Goal: Transaction & Acquisition: Purchase product/service

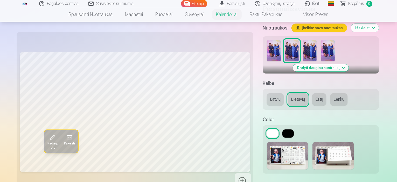
scroll to position [104, 0]
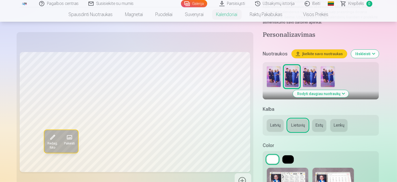
click at [327, 90] on button "Rodyti daugiau nuotraukų" at bounding box center [321, 93] width 56 height 7
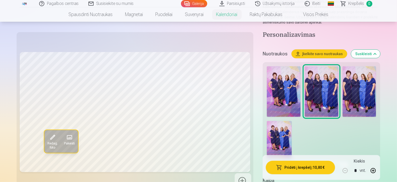
click at [267, 66] on img at bounding box center [284, 91] width 34 height 51
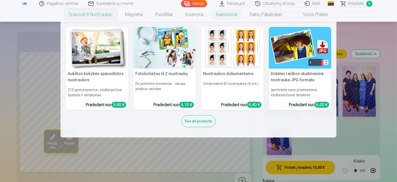
click at [101, 14] on link "Spausdinti nuotraukas" at bounding box center [91, 14] width 57 height 15
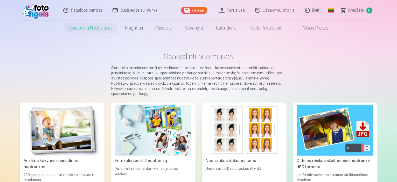
click at [231, 10] on link "Parsisiųsti" at bounding box center [233, 10] width 36 height 21
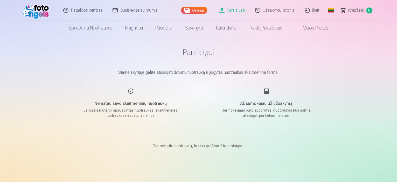
click at [237, 10] on link "Parsisiųsti" at bounding box center [233, 10] width 36 height 21
click at [265, 11] on link "Užsakymų istorija" at bounding box center [276, 10] width 50 height 21
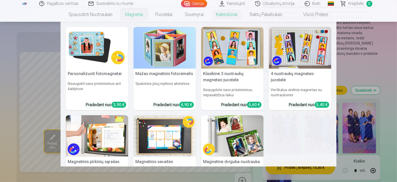
scroll to position [78, 0]
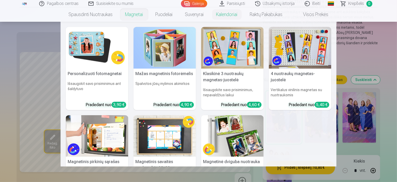
click at [29, 103] on nav "Personalizuoti fotomagnetai Išsaugokit savo prisiminimus ant šaldytuvo Pradedan…" at bounding box center [198, 94] width 397 height 145
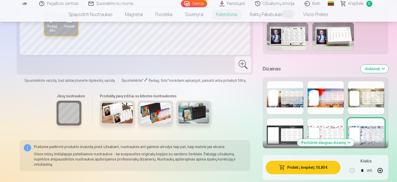
scroll to position [259, 0]
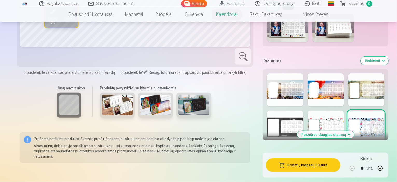
click at [102, 95] on img at bounding box center [117, 105] width 31 height 21
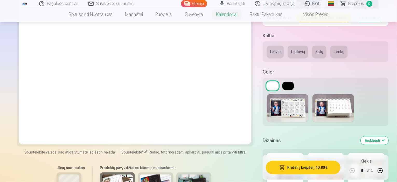
scroll to position [233, 0]
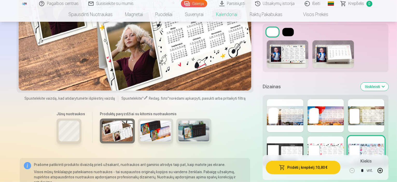
click at [277, 108] on div at bounding box center [285, 115] width 36 height 33
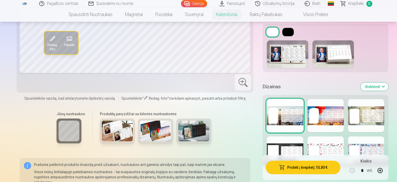
click at [323, 107] on div at bounding box center [326, 115] width 36 height 33
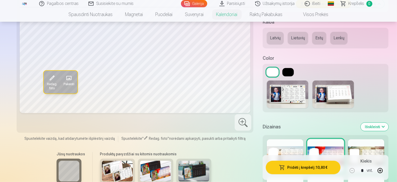
scroll to position [207, 0]
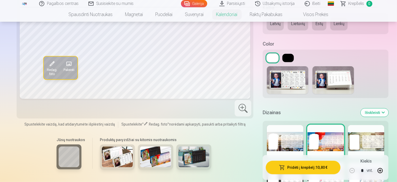
click at [366, 131] on div at bounding box center [366, 141] width 36 height 33
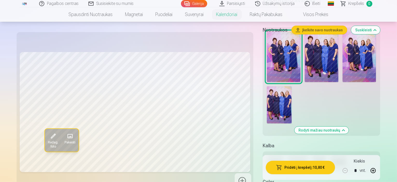
scroll to position [78, 0]
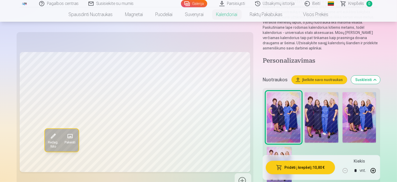
click at [305, 92] on img at bounding box center [322, 117] width 34 height 51
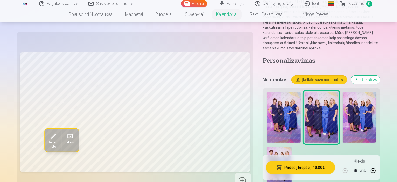
click at [343, 93] on img at bounding box center [360, 117] width 34 height 51
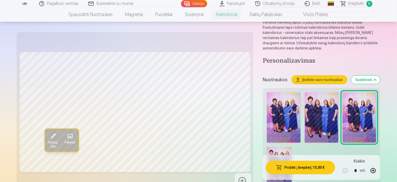
click at [292, 147] on img at bounding box center [279, 165] width 25 height 37
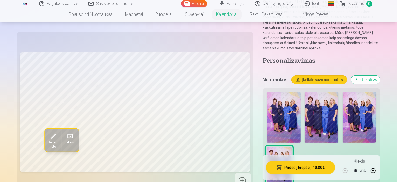
click at [267, 92] on img at bounding box center [284, 117] width 34 height 51
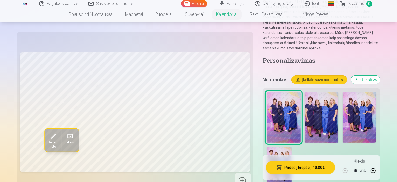
click at [305, 92] on img at bounding box center [322, 117] width 34 height 51
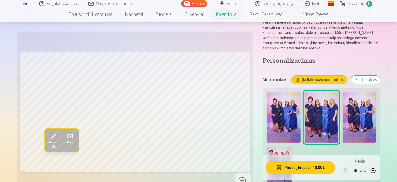
click at [343, 92] on img at bounding box center [360, 117] width 34 height 51
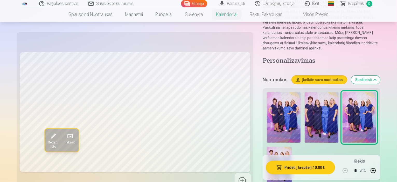
click at [305, 92] on img at bounding box center [322, 117] width 34 height 51
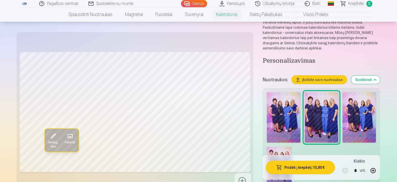
click at [267, 92] on img at bounding box center [284, 117] width 34 height 51
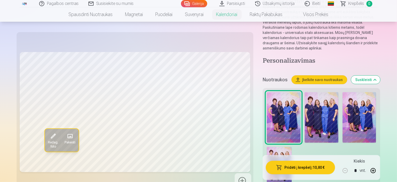
click at [305, 92] on img at bounding box center [322, 117] width 34 height 51
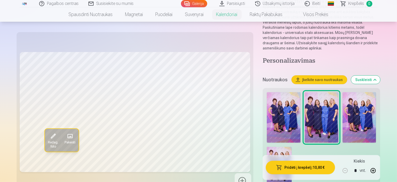
click at [292, 147] on img at bounding box center [279, 165] width 25 height 37
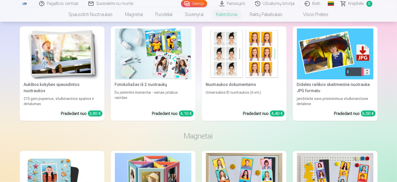
scroll to position [441, 0]
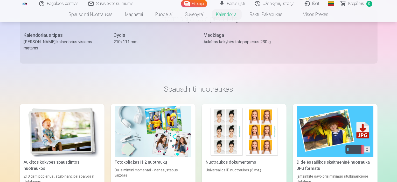
click at [40, 119] on img at bounding box center [62, 131] width 77 height 51
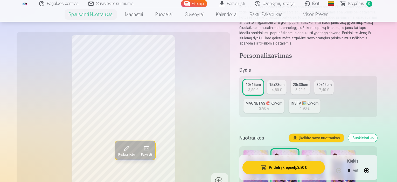
scroll to position [78, 0]
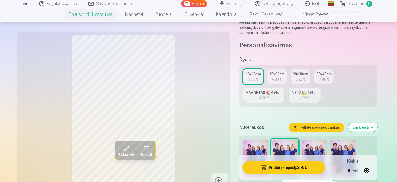
click at [354, 144] on img at bounding box center [343, 158] width 25 height 37
click at [325, 143] on img at bounding box center [314, 158] width 25 height 37
click at [288, 147] on img at bounding box center [285, 158] width 25 height 37
click at [260, 147] on img at bounding box center [256, 158] width 25 height 37
click at [288, 145] on img at bounding box center [285, 158] width 25 height 37
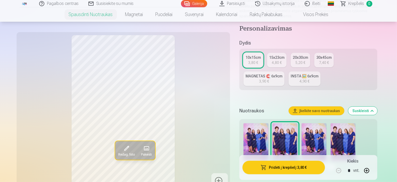
scroll to position [104, 0]
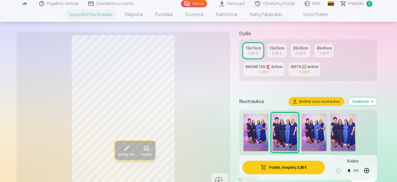
click at [352, 131] on img at bounding box center [343, 132] width 25 height 37
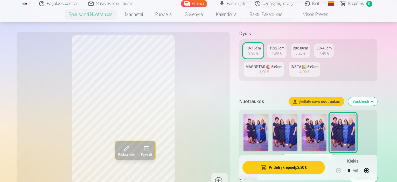
click at [258, 129] on img at bounding box center [256, 132] width 25 height 37
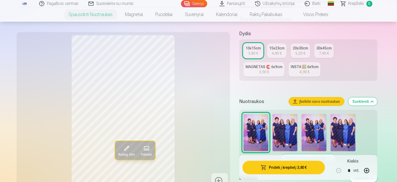
click at [287, 128] on img at bounding box center [285, 132] width 25 height 37
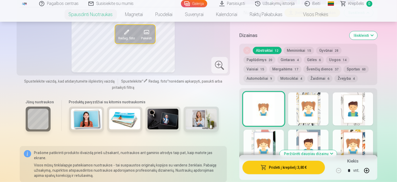
scroll to position [259, 0]
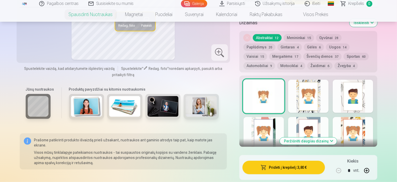
click at [321, 138] on button "Peržiūrėti daugiau dizainų" at bounding box center [308, 141] width 57 height 7
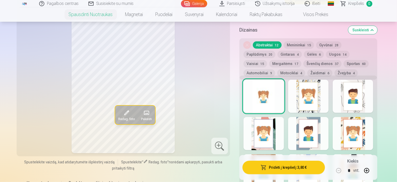
click at [318, 96] on div at bounding box center [308, 96] width 40 height 33
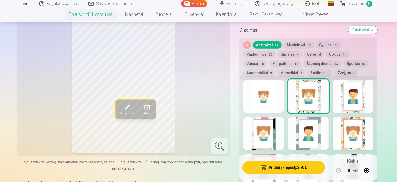
click at [373, 97] on div at bounding box center [353, 96] width 40 height 33
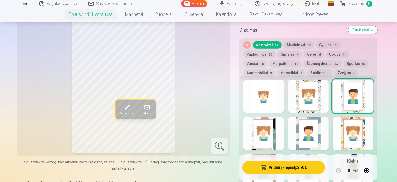
click at [373, 129] on div at bounding box center [353, 133] width 40 height 33
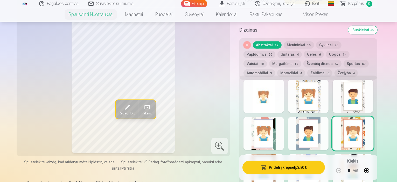
click at [328, 134] on div at bounding box center [308, 133] width 40 height 33
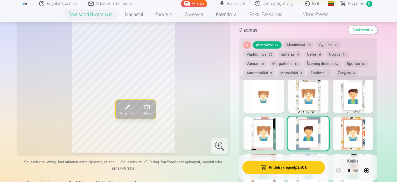
click at [274, 130] on div at bounding box center [264, 133] width 40 height 33
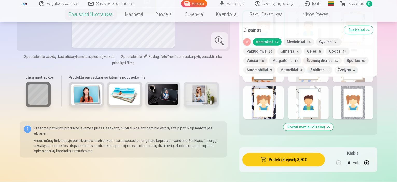
scroll to position [363, 0]
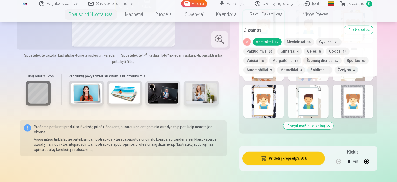
click at [316, 122] on button "Rodyti mažiau dizainų" at bounding box center [308, 125] width 50 height 7
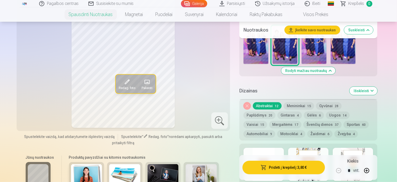
scroll to position [193, 0]
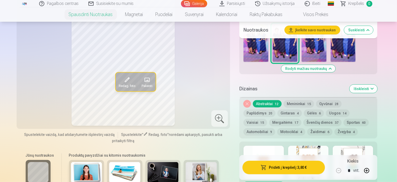
click at [304, 110] on button "Gėlės 6" at bounding box center [314, 113] width 20 height 7
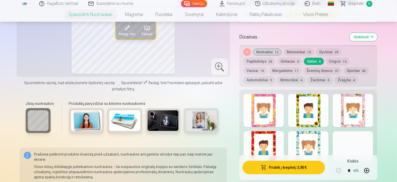
scroll to position [271, 0]
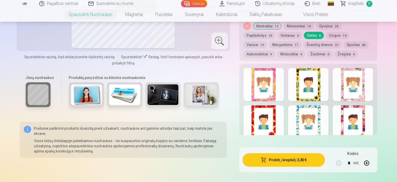
click at [313, 113] on div at bounding box center [308, 122] width 40 height 33
click at [328, 88] on div at bounding box center [308, 84] width 40 height 33
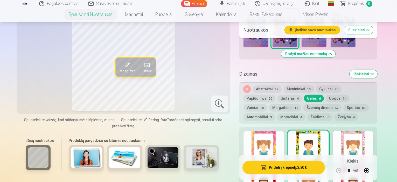
scroll to position [219, 0]
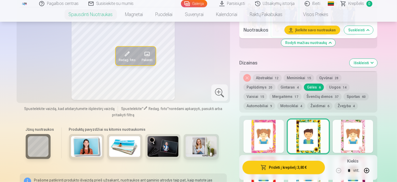
click at [366, 131] on div at bounding box center [353, 136] width 40 height 33
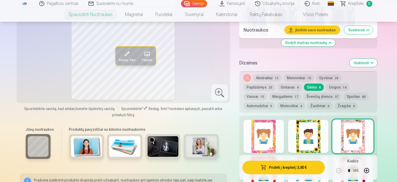
scroll to position [141, 0]
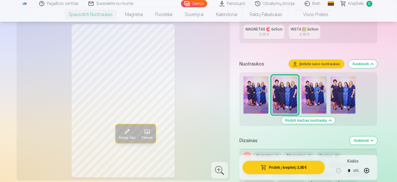
click at [350, 91] on img at bounding box center [343, 95] width 25 height 37
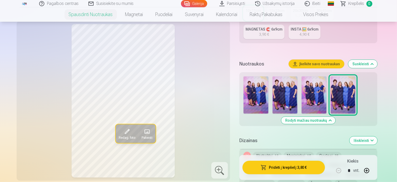
click at [289, 93] on img at bounding box center [285, 95] width 25 height 37
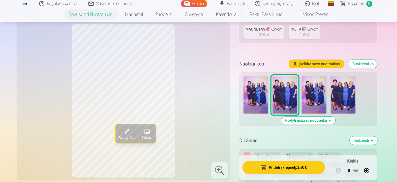
click at [345, 90] on img at bounding box center [343, 95] width 25 height 37
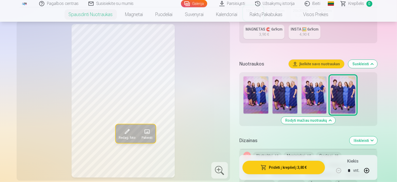
click at [291, 96] on img at bounding box center [285, 95] width 25 height 37
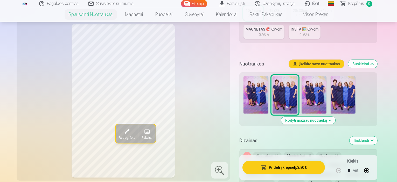
click at [259, 96] on img at bounding box center [256, 95] width 25 height 37
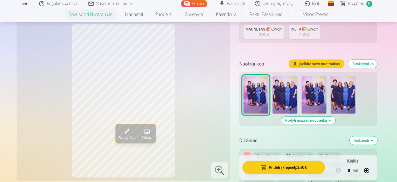
click at [287, 92] on img at bounding box center [285, 95] width 25 height 37
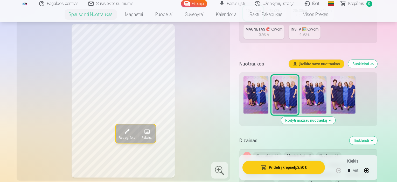
click at [315, 91] on img at bounding box center [314, 95] width 25 height 37
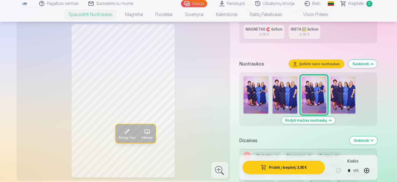
click at [351, 84] on img at bounding box center [343, 95] width 25 height 37
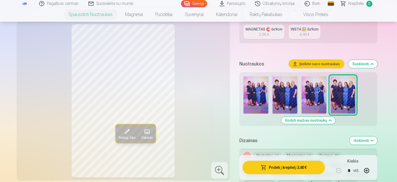
click at [290, 89] on img at bounding box center [285, 95] width 25 height 37
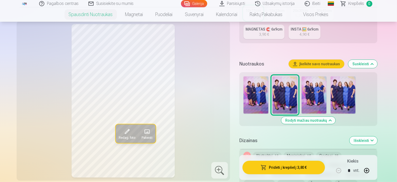
click at [344, 87] on img at bounding box center [343, 95] width 25 height 37
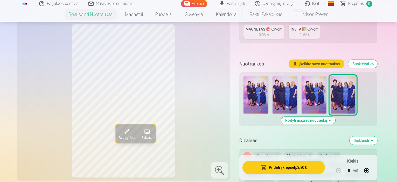
click at [289, 94] on img at bounding box center [285, 95] width 25 height 37
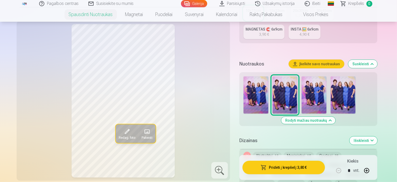
click at [351, 97] on img at bounding box center [343, 95] width 25 height 37
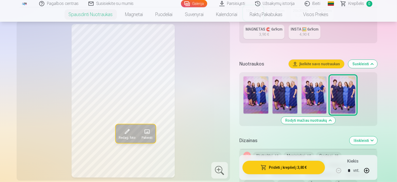
click at [123, 134] on span at bounding box center [127, 132] width 8 height 8
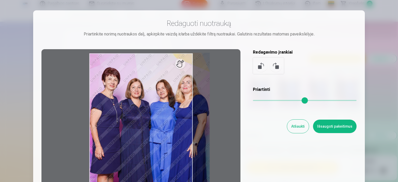
type input "*"
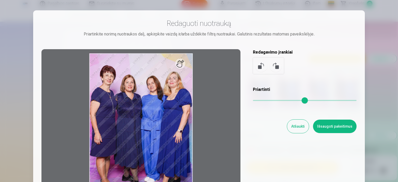
drag, startPoint x: 255, startPoint y: 100, endPoint x: 249, endPoint y: 101, distance: 6.3
click at [253, 101] on input "range" at bounding box center [305, 100] width 104 height 1
click at [298, 125] on button "Atšaukti" at bounding box center [298, 126] width 22 height 13
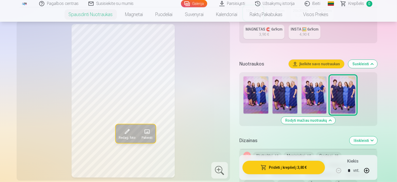
click at [287, 98] on img at bounding box center [285, 95] width 25 height 37
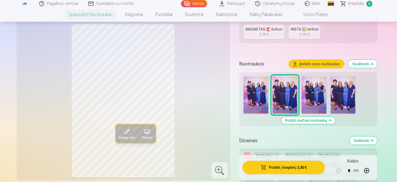
click at [119, 138] on span "Redag. foto" at bounding box center [127, 138] width 17 height 4
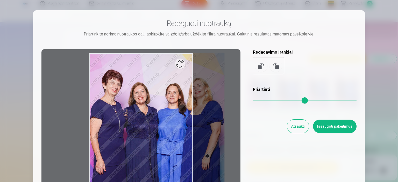
type input "*"
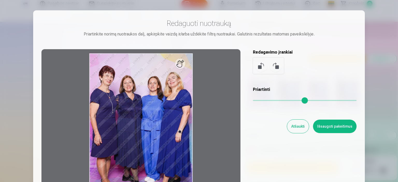
drag, startPoint x: 255, startPoint y: 100, endPoint x: 233, endPoint y: 109, distance: 23.7
click at [253, 101] on input "range" at bounding box center [305, 100] width 104 height 1
click at [296, 129] on button "Atšaukti" at bounding box center [298, 126] width 22 height 13
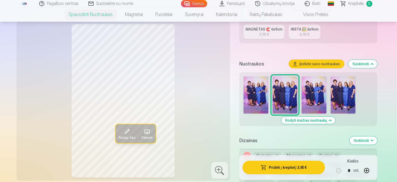
click at [355, 90] on img at bounding box center [343, 95] width 25 height 37
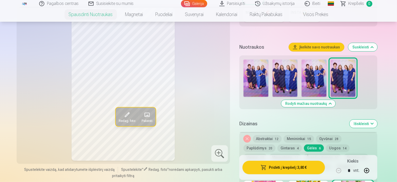
scroll to position [167, 0]
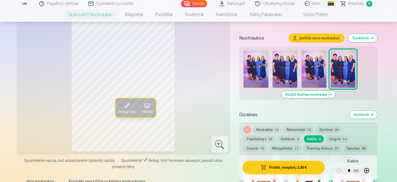
click at [276, 126] on button "Abstraktai 12" at bounding box center [267, 129] width 29 height 7
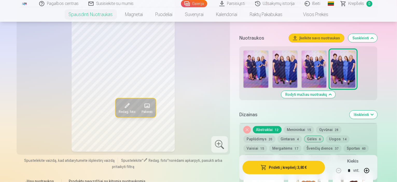
click at [304, 136] on button "Gėlės 6" at bounding box center [314, 139] width 20 height 7
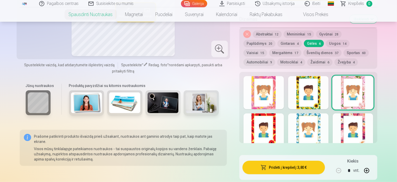
scroll to position [271, 0]
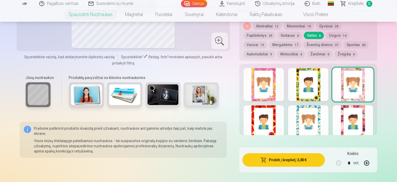
click at [362, 113] on div at bounding box center [353, 122] width 40 height 33
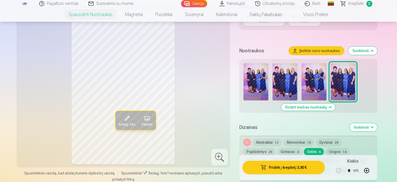
scroll to position [167, 0]
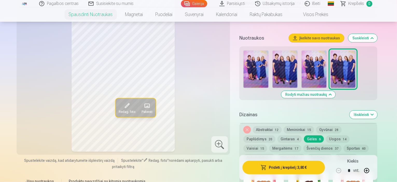
click at [304, 136] on button "Gėlės 6" at bounding box center [314, 139] width 20 height 7
click at [301, 145] on button "Mergaitėms 17" at bounding box center [285, 148] width 32 height 7
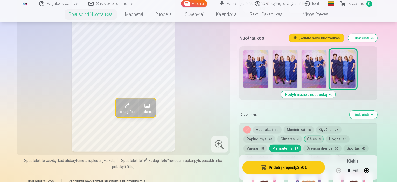
click at [301, 145] on button "Mergaitėms 17" at bounding box center [285, 148] width 32 height 7
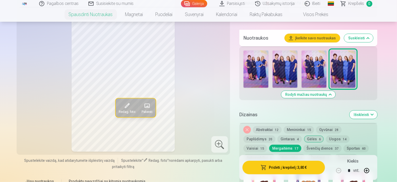
scroll to position [245, 0]
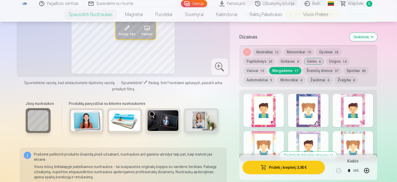
click at [317, 118] on div at bounding box center [308, 110] width 40 height 33
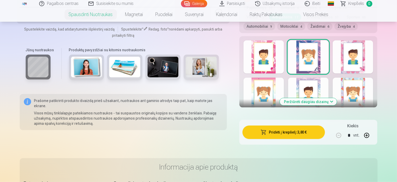
scroll to position [297, 0]
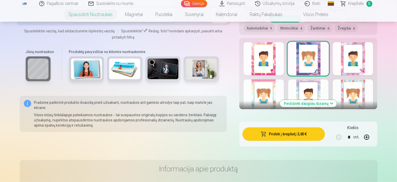
click at [276, 65] on div at bounding box center [264, 58] width 40 height 33
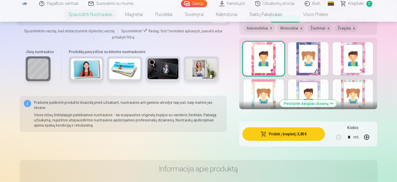
click at [322, 100] on button "Peržiūrėti daugiau dizainų" at bounding box center [308, 103] width 57 height 7
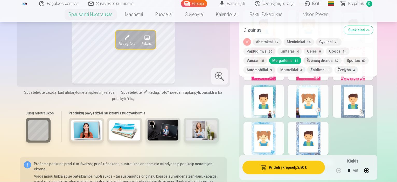
scroll to position [453, 0]
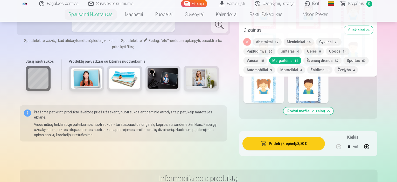
click at [321, 94] on div at bounding box center [308, 86] width 40 height 33
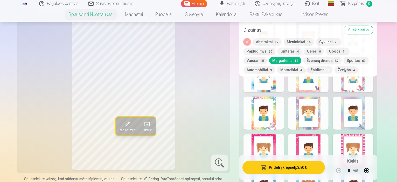
scroll to position [323, 0]
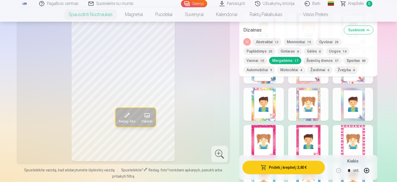
click at [326, 51] on button "Uogos 14" at bounding box center [338, 51] width 24 height 7
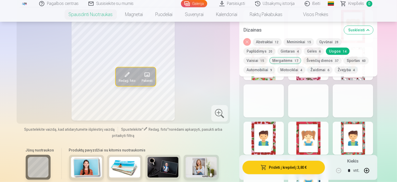
scroll to position [375, 0]
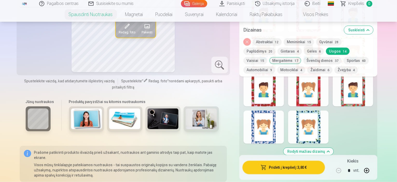
click at [278, 111] on div at bounding box center [264, 127] width 40 height 33
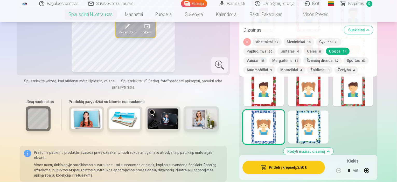
click at [309, 115] on div at bounding box center [308, 127] width 40 height 33
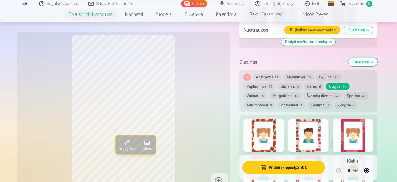
scroll to position [219, 0]
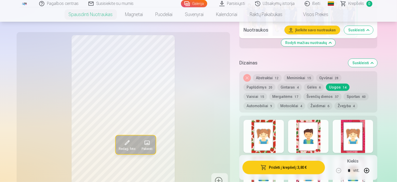
click at [275, 102] on button "Automobiliai 9" at bounding box center [260, 105] width 32 height 7
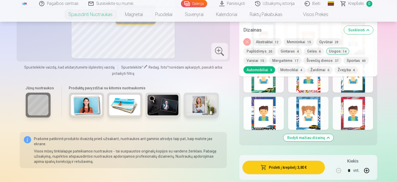
scroll to position [323, 0]
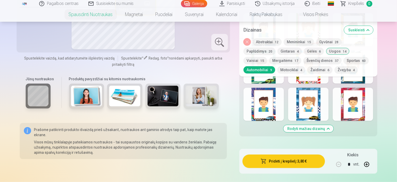
click at [273, 106] on div at bounding box center [264, 104] width 40 height 33
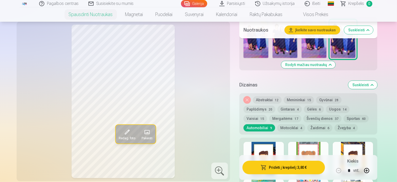
scroll to position [167, 0]
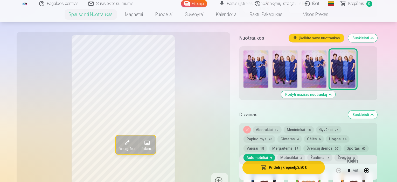
click at [303, 145] on button "Švenčių dienos 37" at bounding box center [322, 148] width 38 height 7
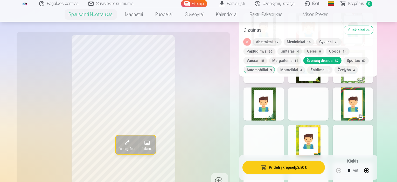
scroll to position [349, 0]
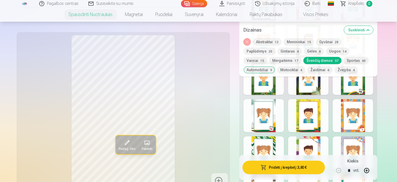
click at [311, 121] on div at bounding box center [308, 115] width 40 height 33
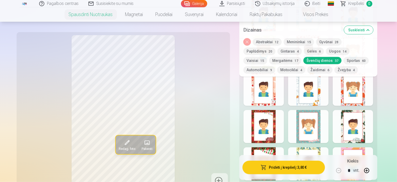
scroll to position [556, 0]
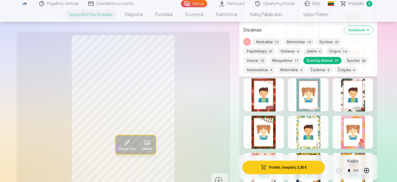
click at [268, 122] on div at bounding box center [264, 132] width 40 height 33
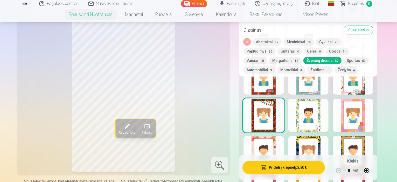
scroll to position [582, 0]
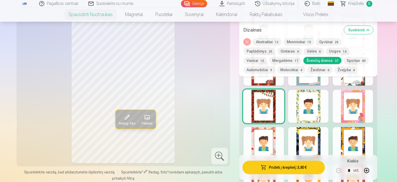
click at [322, 111] on div at bounding box center [308, 106] width 40 height 33
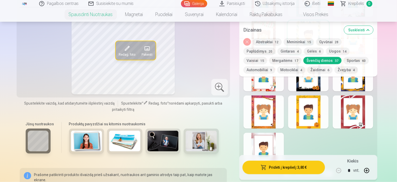
scroll to position [660, 0]
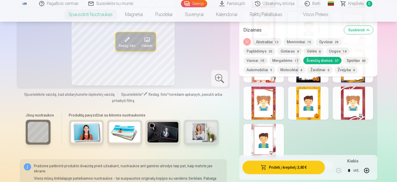
click at [324, 112] on div at bounding box center [308, 103] width 40 height 33
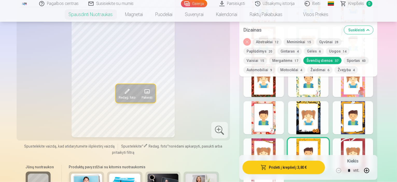
scroll to position [582, 0]
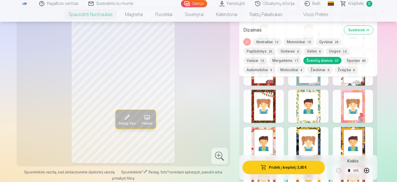
click at [362, 107] on div at bounding box center [353, 106] width 40 height 33
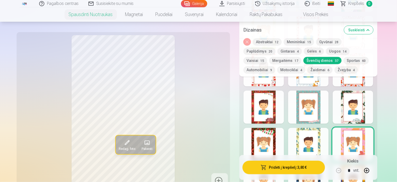
scroll to position [530, 0]
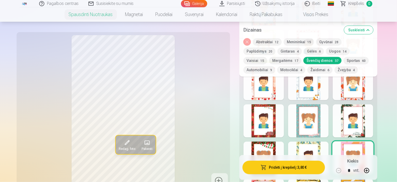
click at [361, 119] on div at bounding box center [353, 121] width 40 height 33
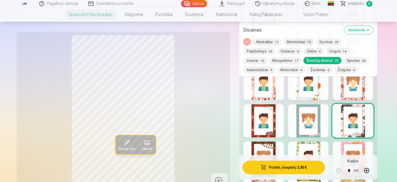
scroll to position [504, 0]
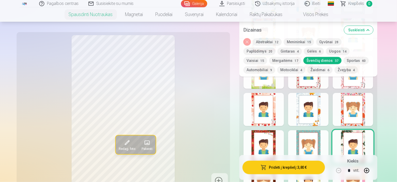
click at [325, 115] on div at bounding box center [308, 109] width 40 height 33
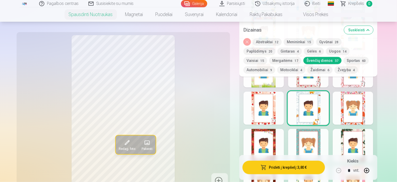
scroll to position [478, 0]
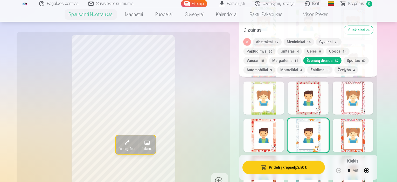
click at [276, 106] on div at bounding box center [264, 98] width 40 height 33
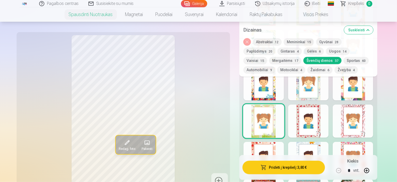
scroll to position [453, 0]
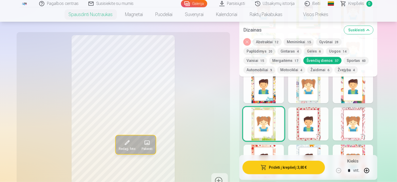
click at [275, 93] on div at bounding box center [264, 86] width 40 height 33
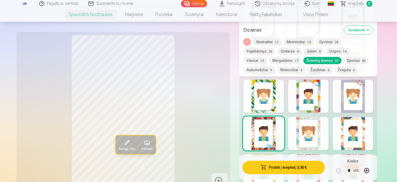
scroll to position [401, 0]
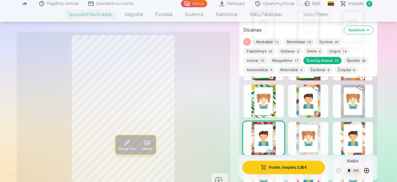
click at [329, 108] on div at bounding box center [308, 101] width 40 height 33
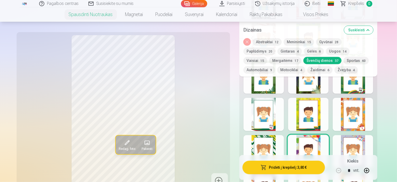
scroll to position [349, 0]
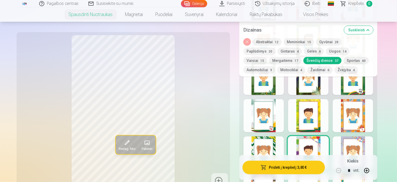
click at [368, 115] on div at bounding box center [353, 115] width 40 height 33
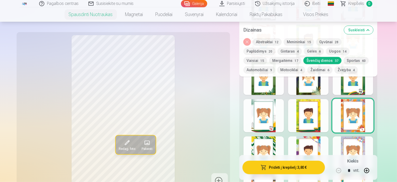
scroll to position [323, 0]
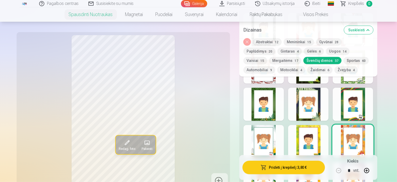
click at [329, 125] on div at bounding box center [308, 141] width 40 height 33
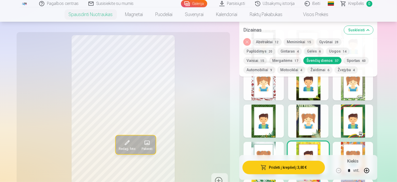
scroll to position [297, 0]
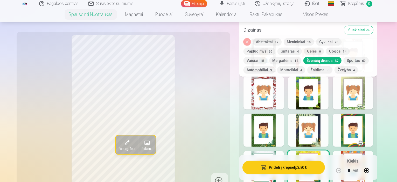
click at [370, 97] on div at bounding box center [353, 93] width 40 height 33
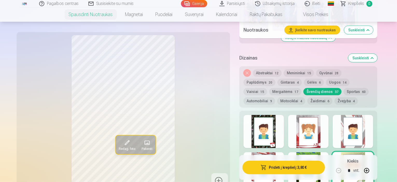
scroll to position [219, 0]
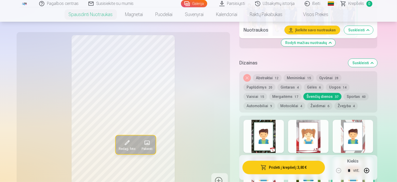
click at [280, 138] on div at bounding box center [264, 136] width 40 height 33
click at [321, 141] on div at bounding box center [308, 136] width 40 height 33
click at [373, 130] on div at bounding box center [353, 136] width 40 height 33
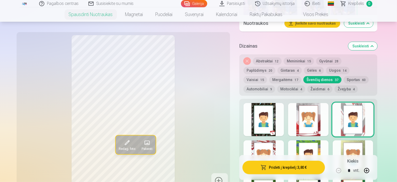
scroll to position [245, 0]
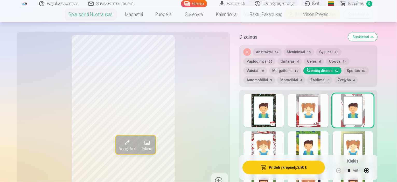
click at [274, 148] on div at bounding box center [264, 147] width 40 height 33
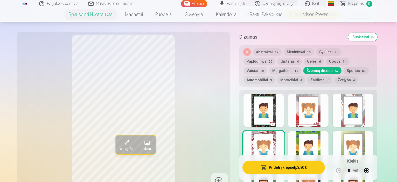
click at [312, 143] on div at bounding box center [308, 147] width 40 height 33
click at [362, 141] on div at bounding box center [353, 147] width 40 height 33
click at [277, 58] on button "Gintaras 4" at bounding box center [289, 61] width 24 height 7
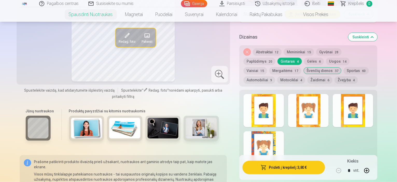
click at [279, 112] on div at bounding box center [264, 110] width 40 height 33
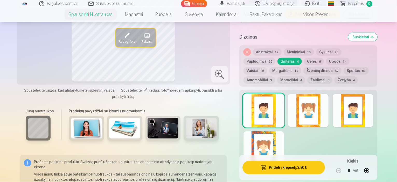
click at [255, 140] on div at bounding box center [264, 147] width 40 height 33
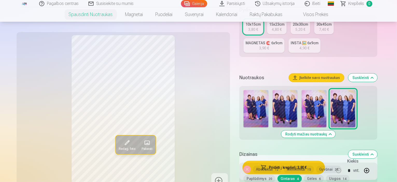
scroll to position [115, 0]
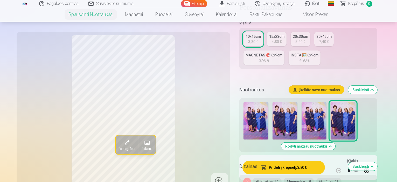
click at [291, 53] on div "INSTA 🖼️ 6x9cm" at bounding box center [305, 55] width 28 height 5
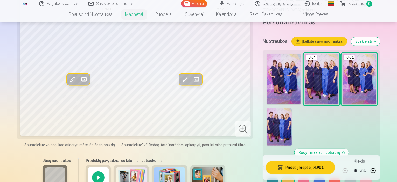
scroll to position [130, 0]
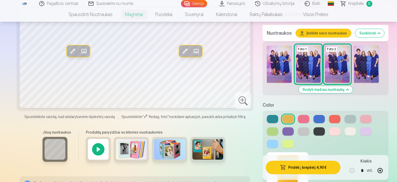
click at [159, 139] on img at bounding box center [169, 149] width 31 height 21
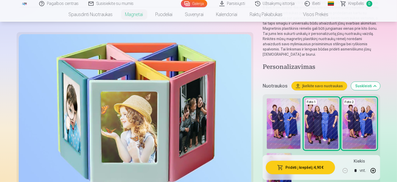
scroll to position [104, 0]
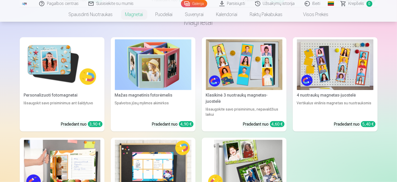
scroll to position [571, 0]
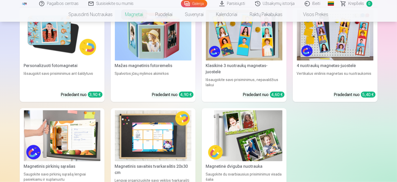
click at [160, 164] on div "Magnetinis savaitės tvarkaraštis 20x30 cm" at bounding box center [153, 170] width 81 height 12
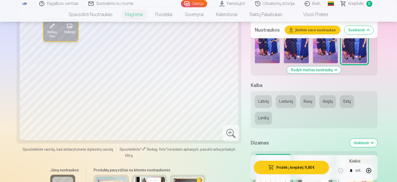
scroll to position [207, 0]
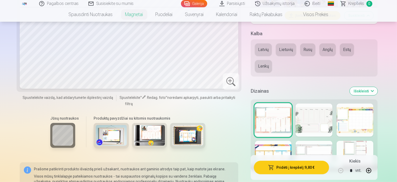
click at [320, 104] on div at bounding box center [314, 120] width 37 height 33
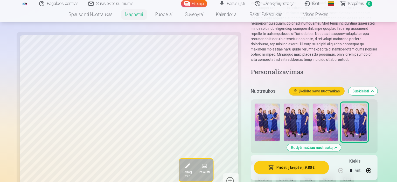
scroll to position [0, 0]
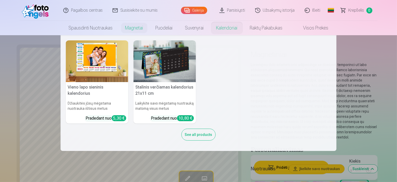
click at [227, 28] on link "Kalendoriai" at bounding box center [227, 28] width 34 height 15
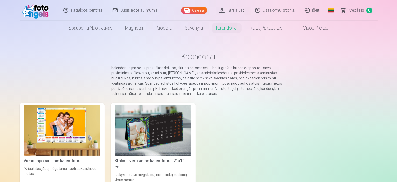
click at [34, 124] on img at bounding box center [62, 130] width 77 height 51
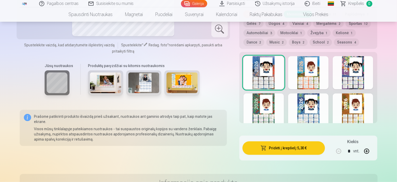
scroll to position [311, 0]
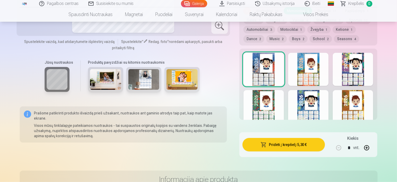
click at [364, 104] on div at bounding box center [353, 106] width 40 height 33
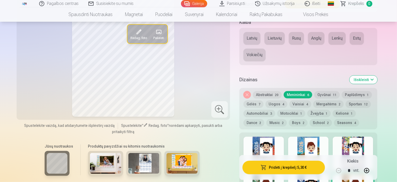
scroll to position [259, 0]
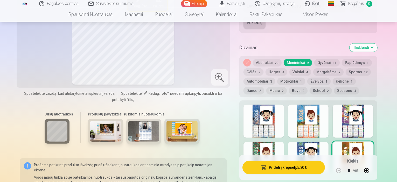
click at [178, 128] on img at bounding box center [181, 131] width 31 height 21
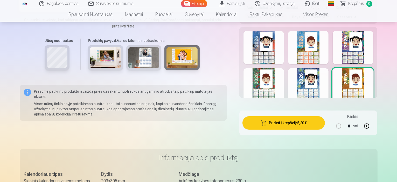
scroll to position [285, 0]
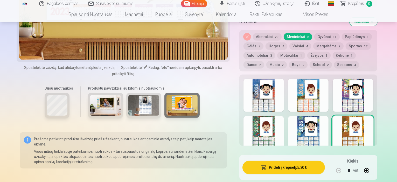
click at [365, 96] on div at bounding box center [353, 95] width 40 height 33
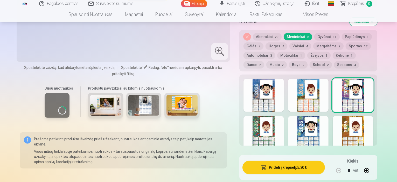
click at [363, 123] on div at bounding box center [353, 132] width 40 height 33
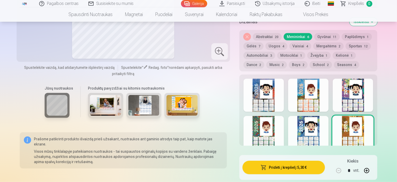
click at [320, 130] on div at bounding box center [308, 132] width 40 height 33
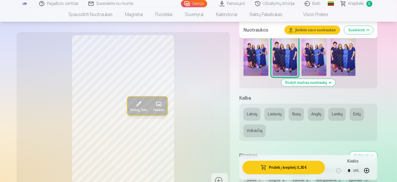
scroll to position [130, 0]
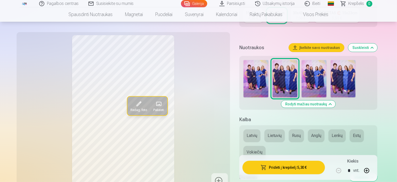
click at [352, 78] on img at bounding box center [343, 78] width 25 height 37
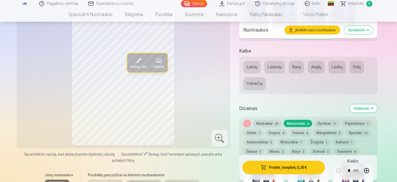
scroll to position [207, 0]
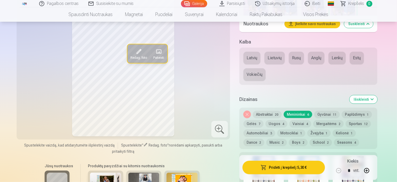
click at [303, 111] on button "Menininkai 6" at bounding box center [298, 114] width 29 height 7
click at [255, 120] on button "Gėlės 7" at bounding box center [254, 123] width 20 height 7
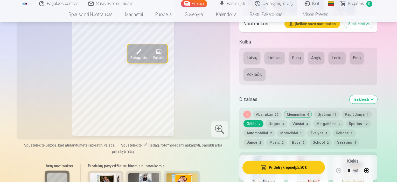
click at [310, 139] on button "School 2" at bounding box center [321, 142] width 22 height 7
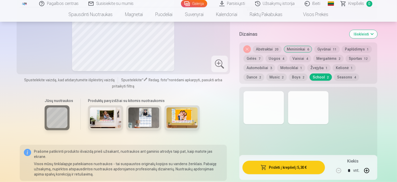
scroll to position [285, 0]
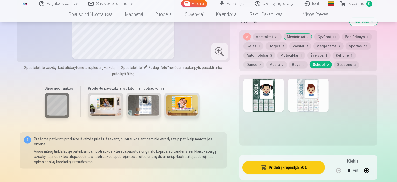
click at [270, 94] on div at bounding box center [264, 95] width 40 height 33
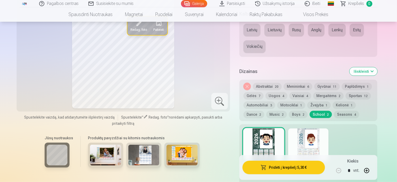
scroll to position [259, 0]
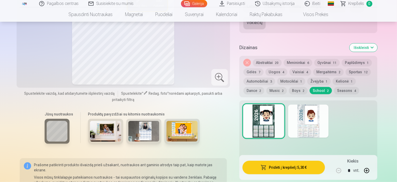
click at [327, 122] on div at bounding box center [308, 121] width 40 height 33
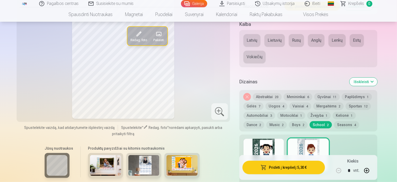
scroll to position [233, 0]
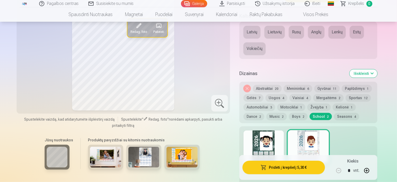
click at [258, 94] on button "Gėlės 7" at bounding box center [254, 97] width 20 height 7
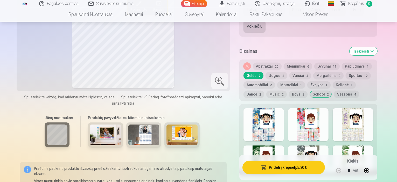
scroll to position [285, 0]
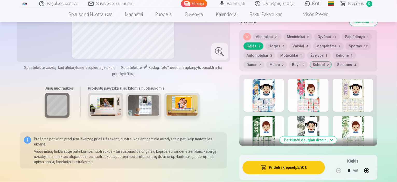
click at [342, 52] on button "Kelionė 1" at bounding box center [344, 55] width 23 height 7
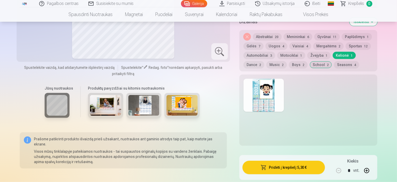
click at [264, 61] on button "Dance 2" at bounding box center [254, 64] width 21 height 7
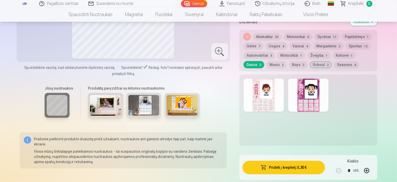
click at [280, 96] on div at bounding box center [264, 95] width 40 height 33
click at [328, 103] on div at bounding box center [308, 95] width 40 height 33
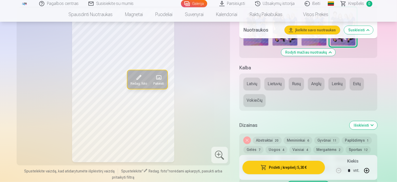
scroll to position [207, 0]
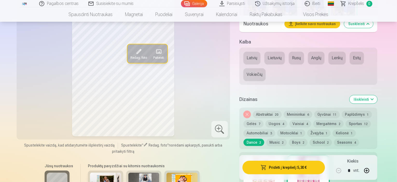
click at [359, 111] on button "Paplūdimys 1" at bounding box center [357, 114] width 30 height 7
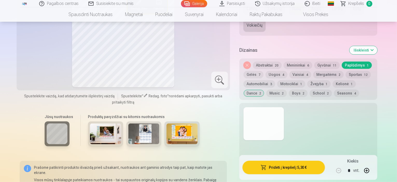
scroll to position [259, 0]
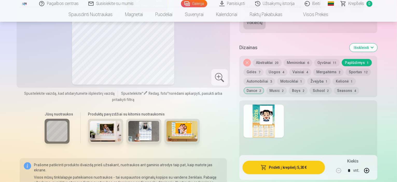
click at [274, 121] on div at bounding box center [264, 121] width 40 height 33
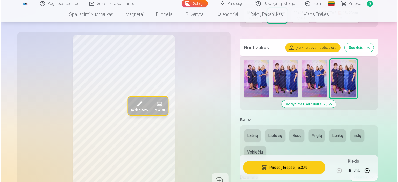
scroll to position [130, 0]
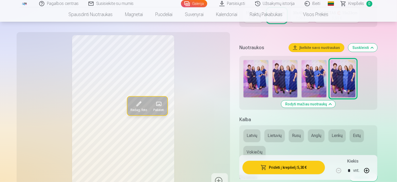
click at [135, 104] on span at bounding box center [139, 104] width 8 height 8
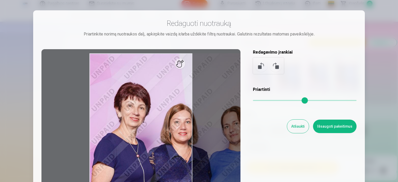
drag, startPoint x: 255, startPoint y: 101, endPoint x: 340, endPoint y: 110, distance: 85.7
click at [340, 101] on input "range" at bounding box center [305, 100] width 104 height 1
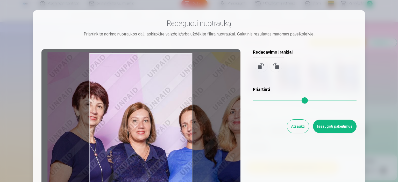
drag, startPoint x: 231, startPoint y: 123, endPoint x: 189, endPoint y: 122, distance: 42.0
click at [189, 122] on div at bounding box center [140, 130] width 199 height 163
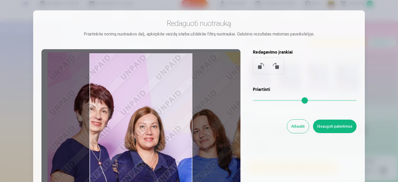
drag, startPoint x: 341, startPoint y: 101, endPoint x: 357, endPoint y: 101, distance: 15.3
type input "*"
click at [357, 101] on input "range" at bounding box center [305, 100] width 104 height 1
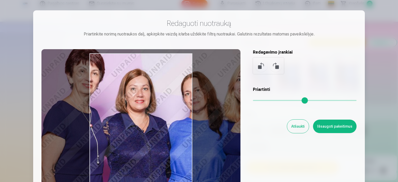
drag, startPoint x: 230, startPoint y: 112, endPoint x: 221, endPoint y: 74, distance: 38.9
click at [221, 74] on div at bounding box center [140, 130] width 199 height 163
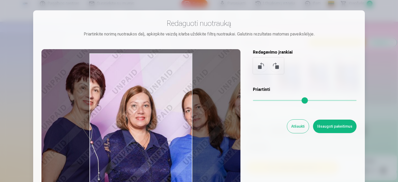
drag, startPoint x: 237, startPoint y: 93, endPoint x: 238, endPoint y: 110, distance: 17.4
click at [238, 110] on div at bounding box center [140, 130] width 199 height 163
